Goal: Information Seeking & Learning: Understand process/instructions

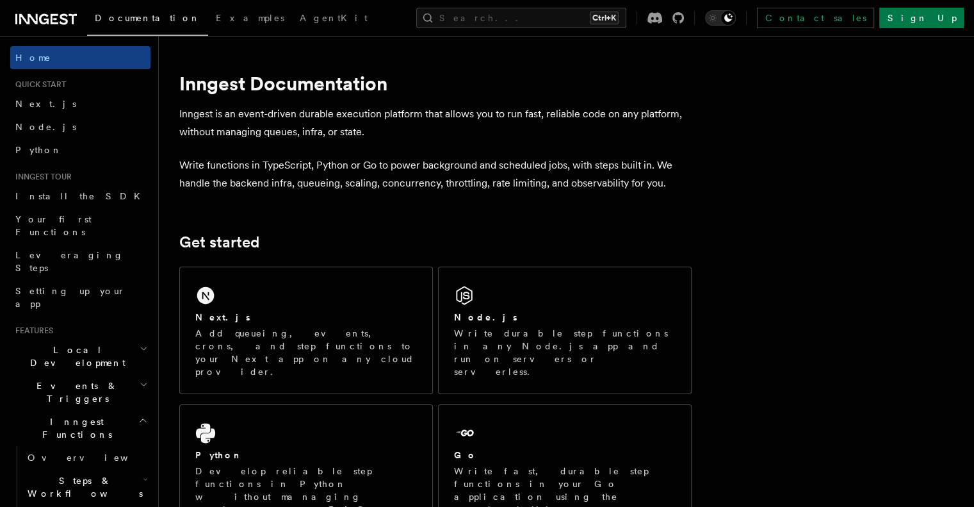
click at [58, 343] on span "Local Development" at bounding box center [74, 356] width 129 height 26
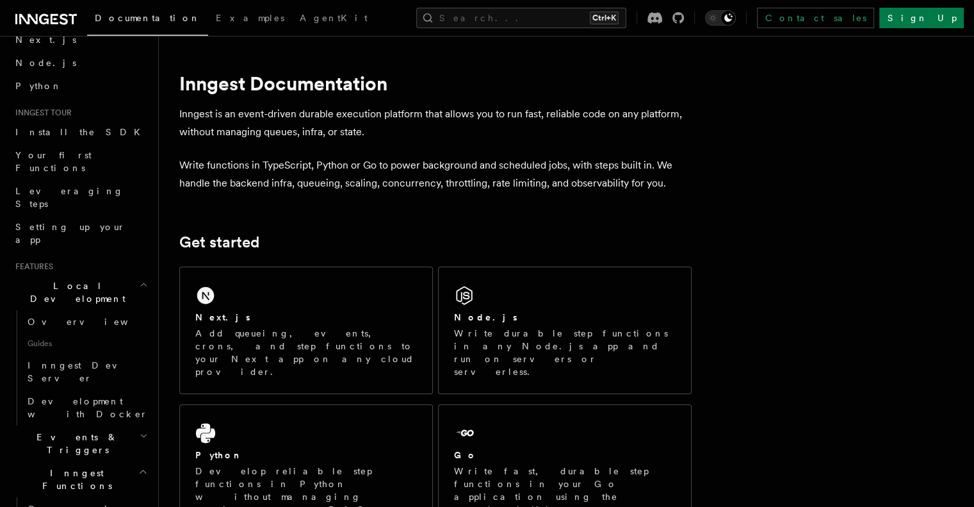
click at [69, 279] on span "Local Development" at bounding box center [74, 292] width 129 height 26
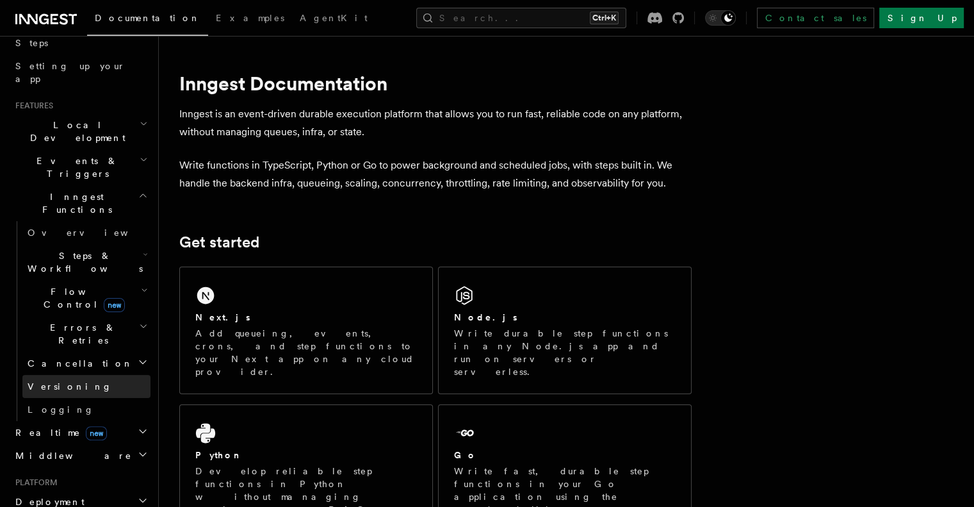
scroll to position [256, 0]
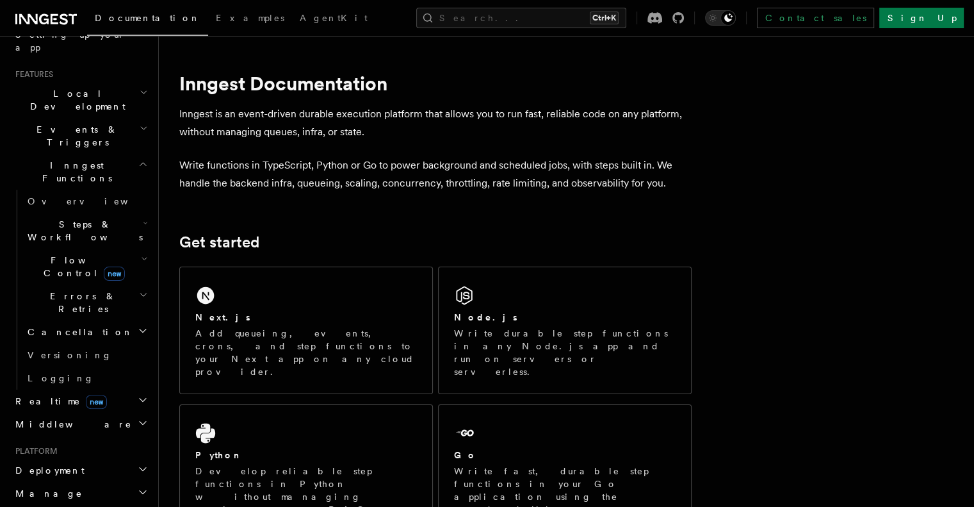
click at [63, 464] on span "Deployment" at bounding box center [47, 470] width 74 height 13
click at [59, 487] on span "Overview" at bounding box center [94, 493] width 132 height 13
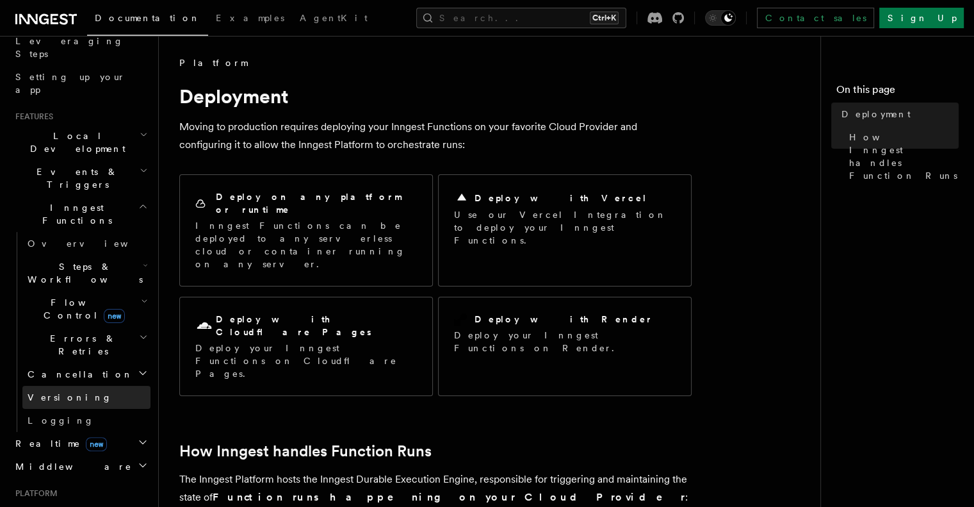
scroll to position [192, 0]
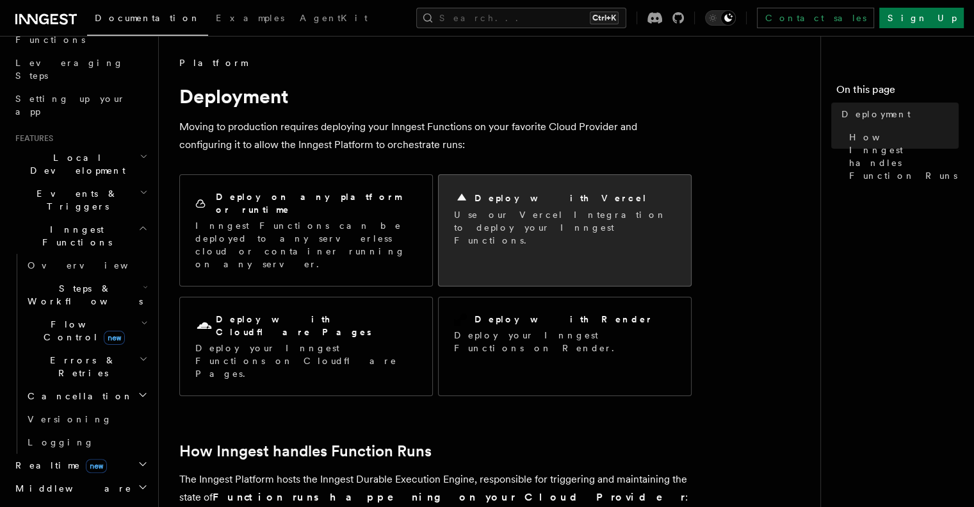
click at [484, 209] on p "Use our Vercel Integration to deploy your Inngest Functions." at bounding box center [565, 227] width 222 height 38
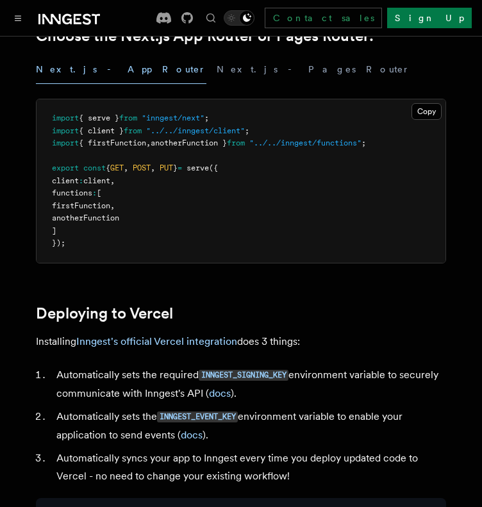
scroll to position [448, 0]
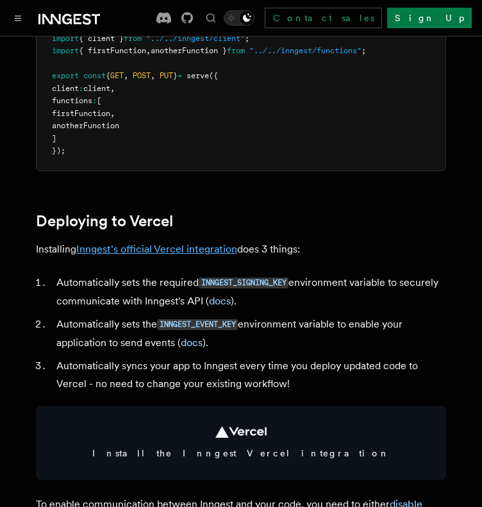
click at [220, 255] on link "Inngest's official Vercel integration" at bounding box center [156, 249] width 161 height 12
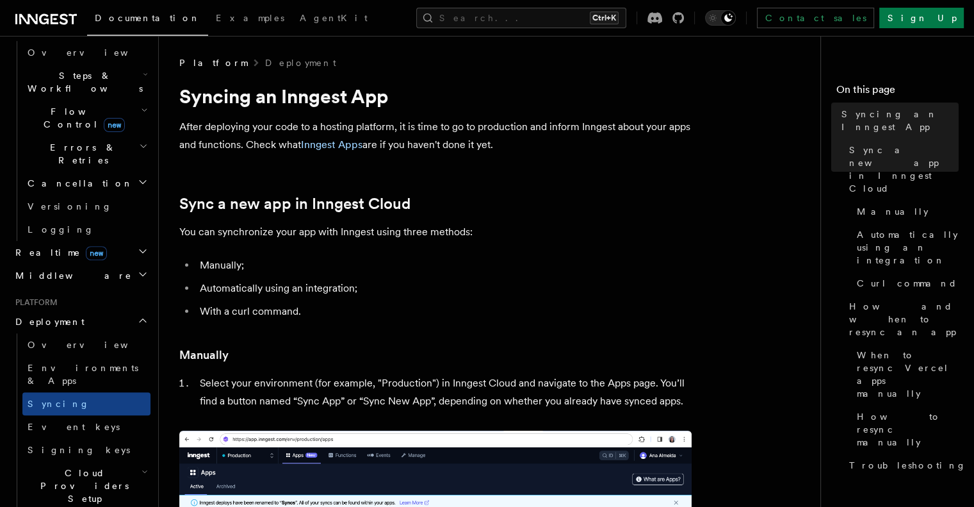
scroll to position [384, 0]
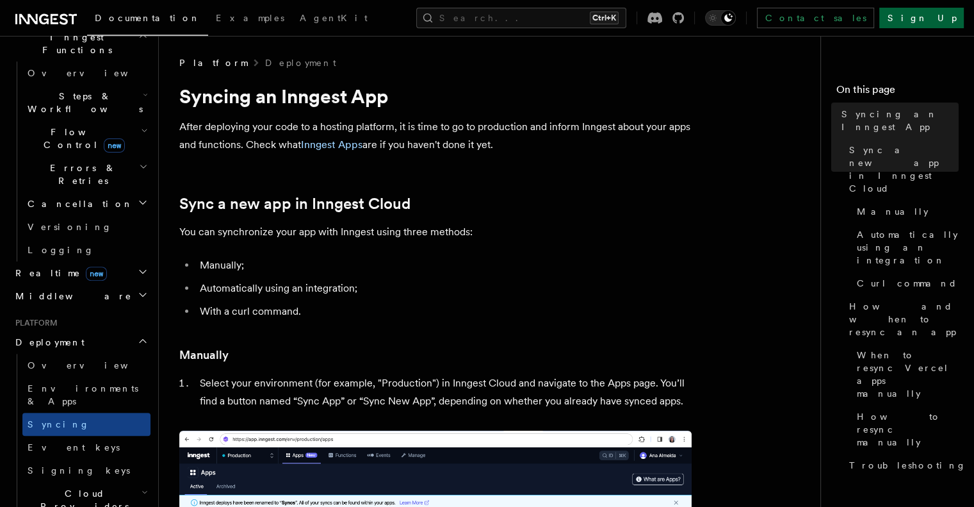
click at [930, 14] on link "Sign Up" at bounding box center [921, 18] width 85 height 20
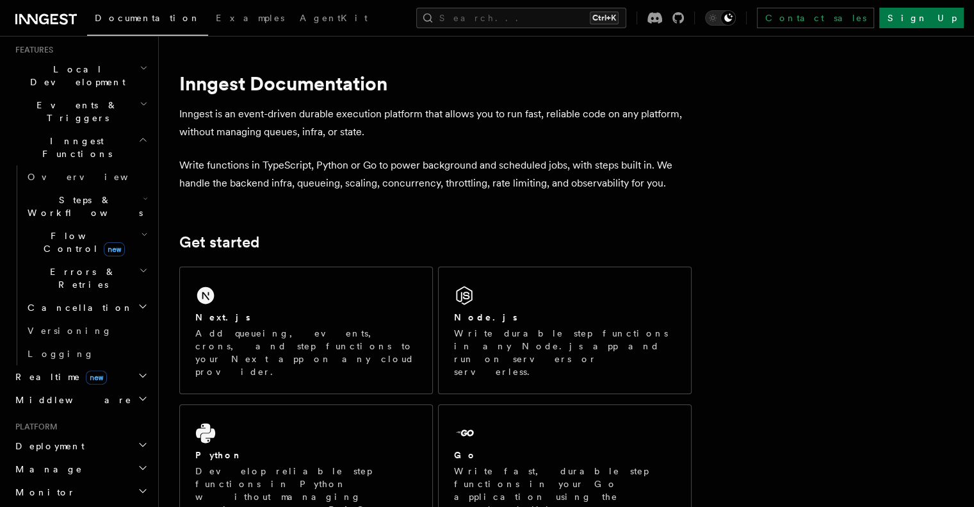
scroll to position [384, 0]
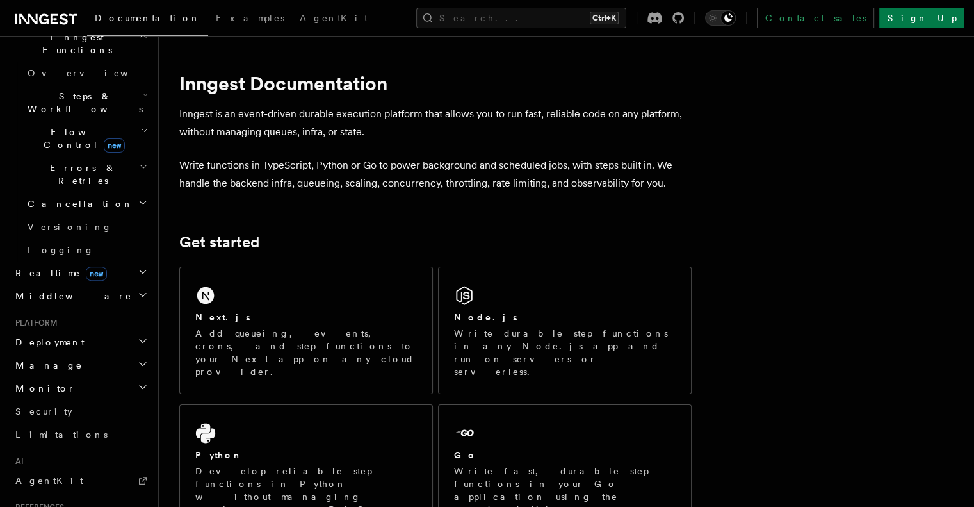
click at [44, 336] on span "Deployment" at bounding box center [47, 342] width 74 height 13
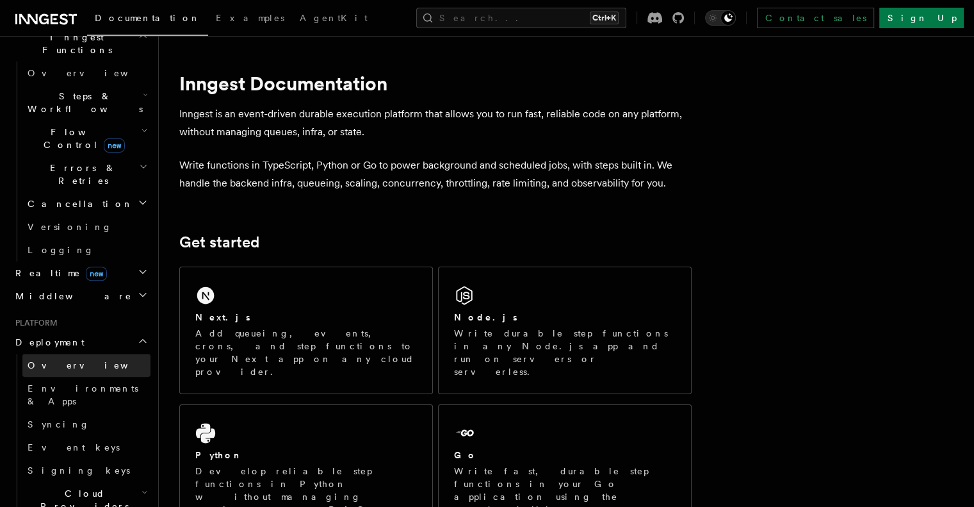
click at [40, 360] on span "Overview" at bounding box center [94, 365] width 132 height 10
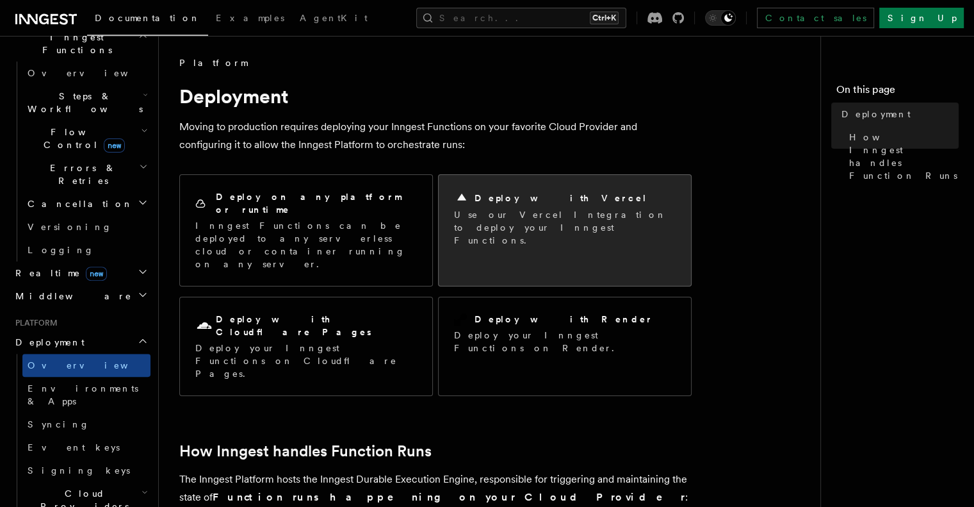
click at [464, 213] on p "Use our Vercel Integration to deploy your Inngest Functions." at bounding box center [565, 227] width 222 height 38
